Goal: Information Seeking & Learning: Learn about a topic

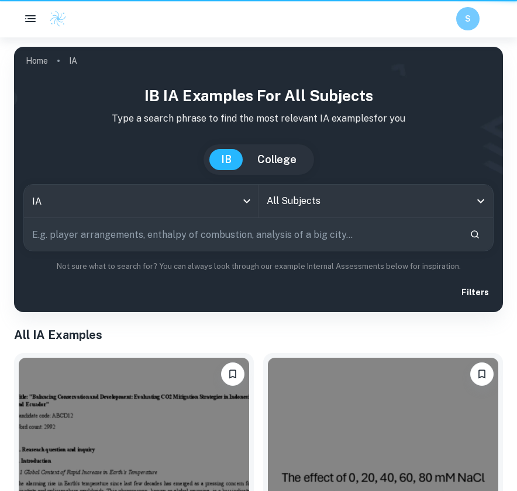
click at [142, 290] on div "Filters" at bounding box center [258, 292] width 470 height 21
click at [299, 199] on input "All Subjects" at bounding box center [367, 201] width 206 height 22
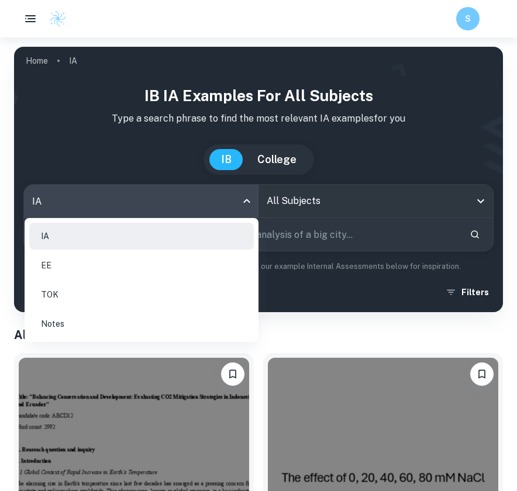
click at [198, 205] on body "We value your privacy We use cookies to enhance your browsing experience, serve…" at bounding box center [258, 282] width 517 height 491
click at [313, 202] on div at bounding box center [258, 245] width 517 height 491
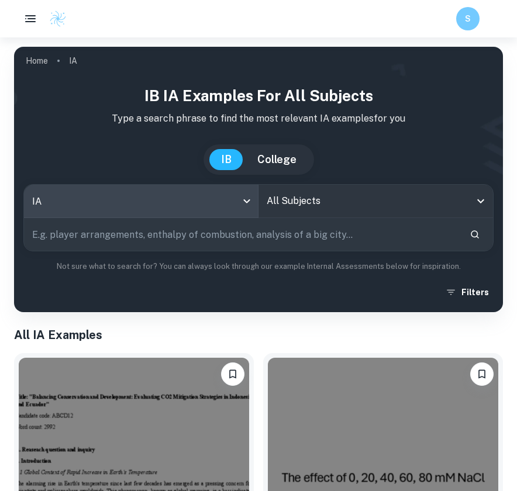
click at [313, 202] on input "All Subjects" at bounding box center [367, 201] width 206 height 22
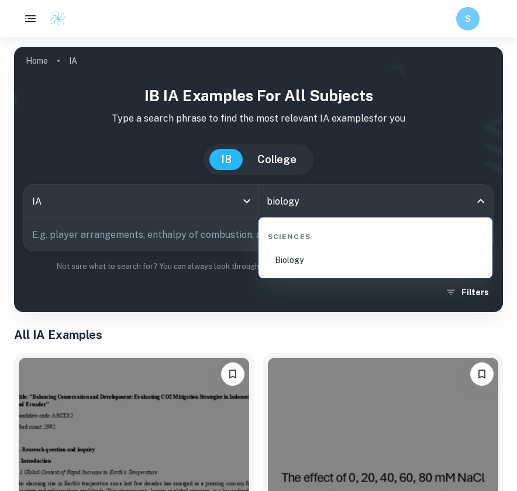
click at [309, 258] on li "Biology" at bounding box center [375, 260] width 225 height 27
type input "Biology"
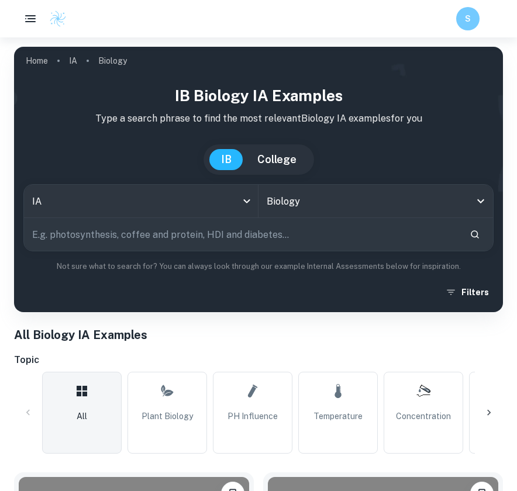
scroll to position [267, 0]
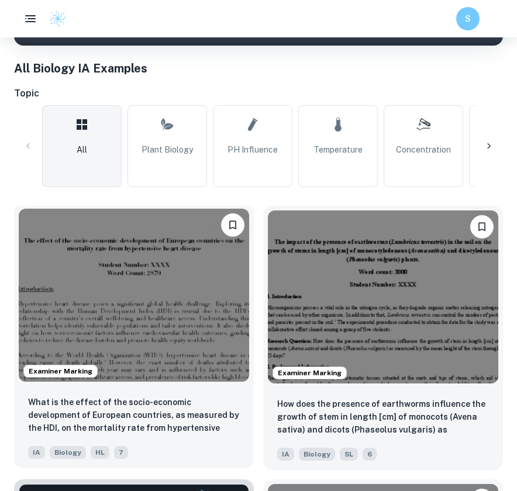
click at [198, 333] on img at bounding box center [134, 295] width 230 height 173
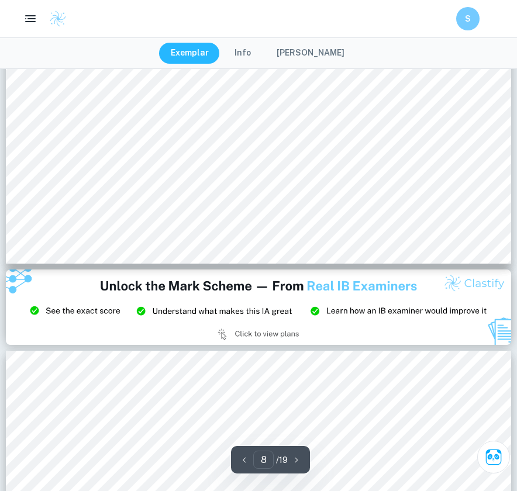
scroll to position [5930, 0]
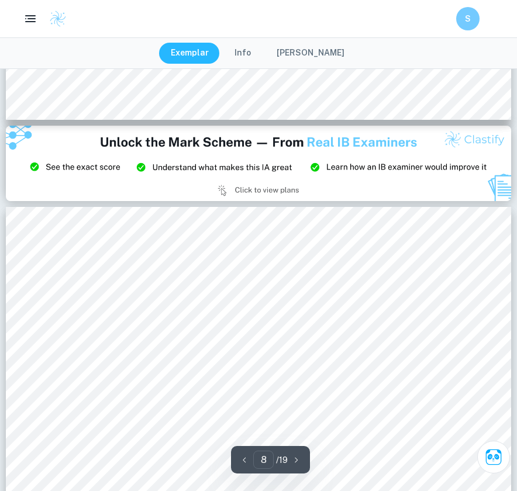
type input "9"
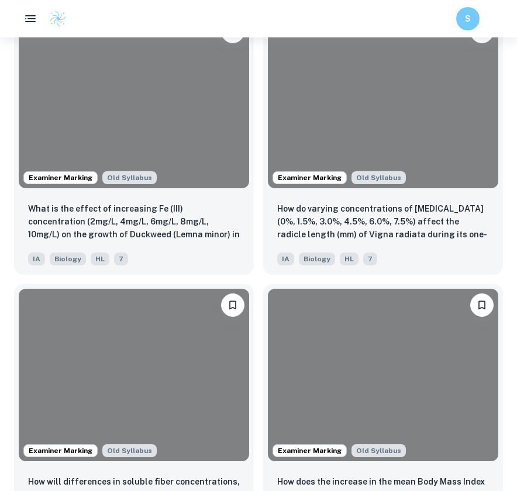
scroll to position [267, 0]
